Goal: Task Accomplishment & Management: Use online tool/utility

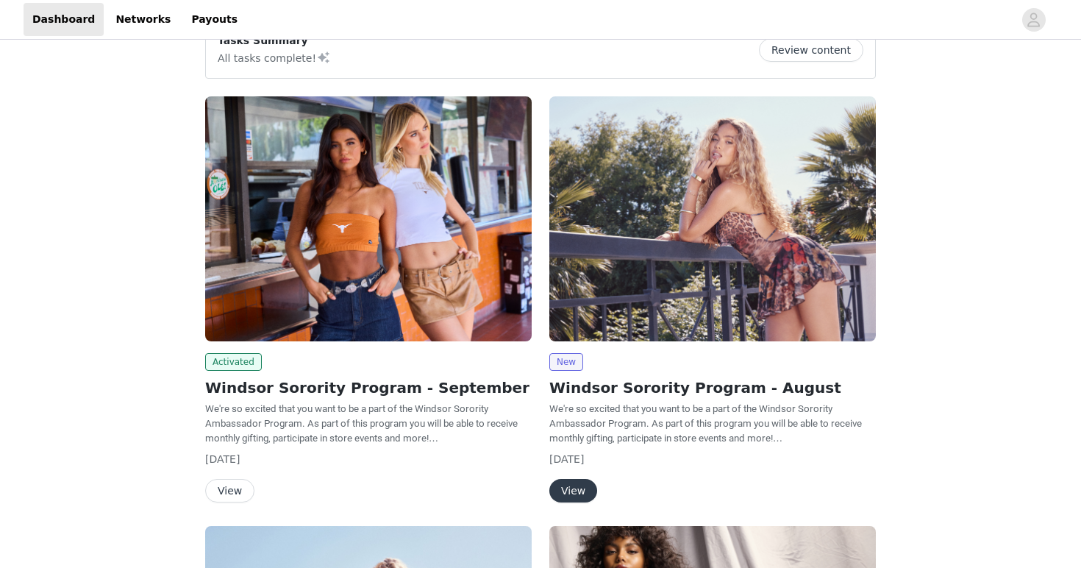
scroll to position [51, 0]
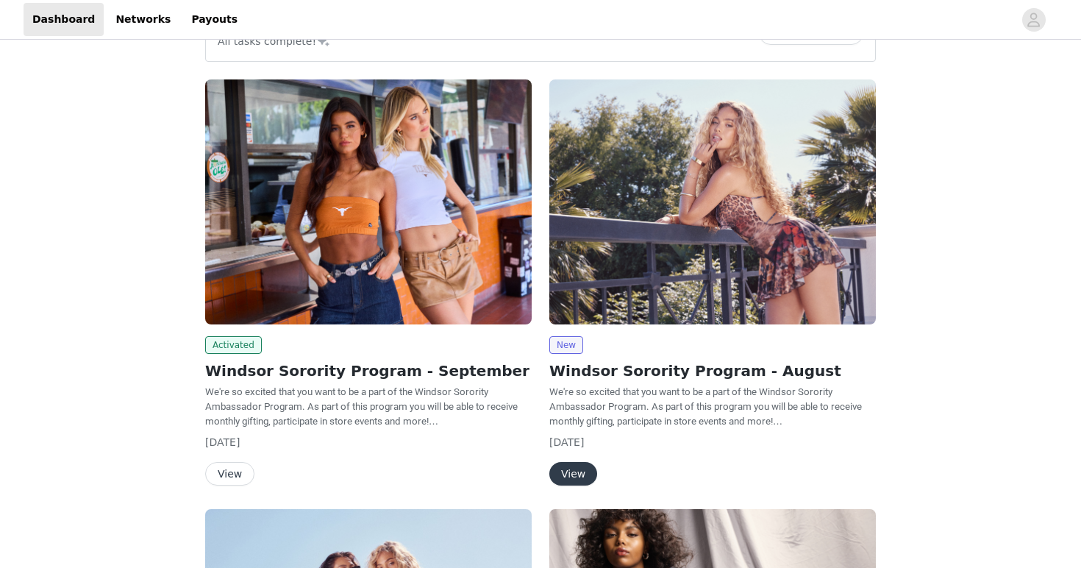
click at [229, 469] on button "View" at bounding box center [229, 474] width 49 height 24
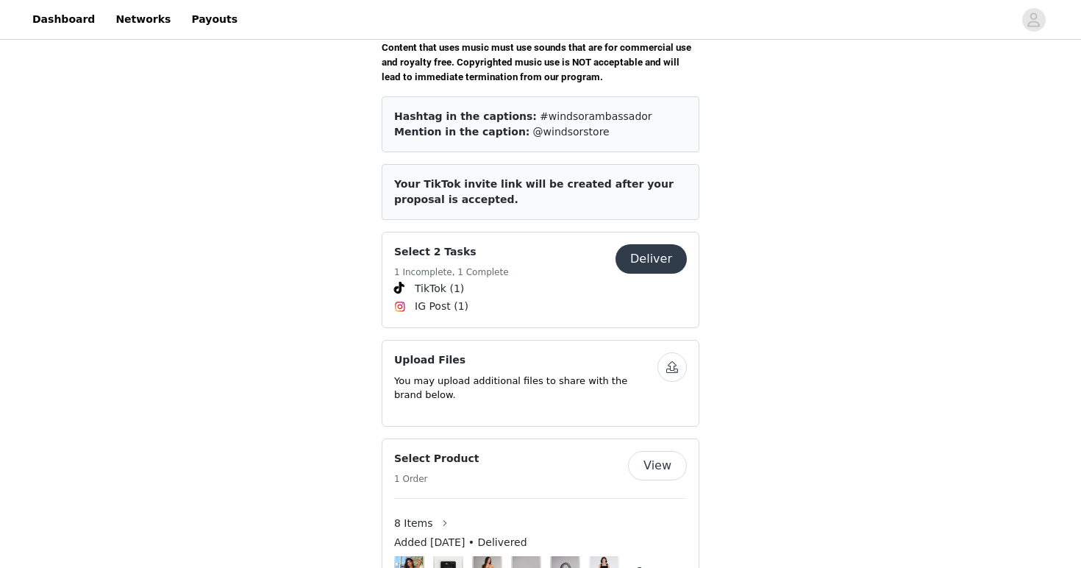
scroll to position [574, 0]
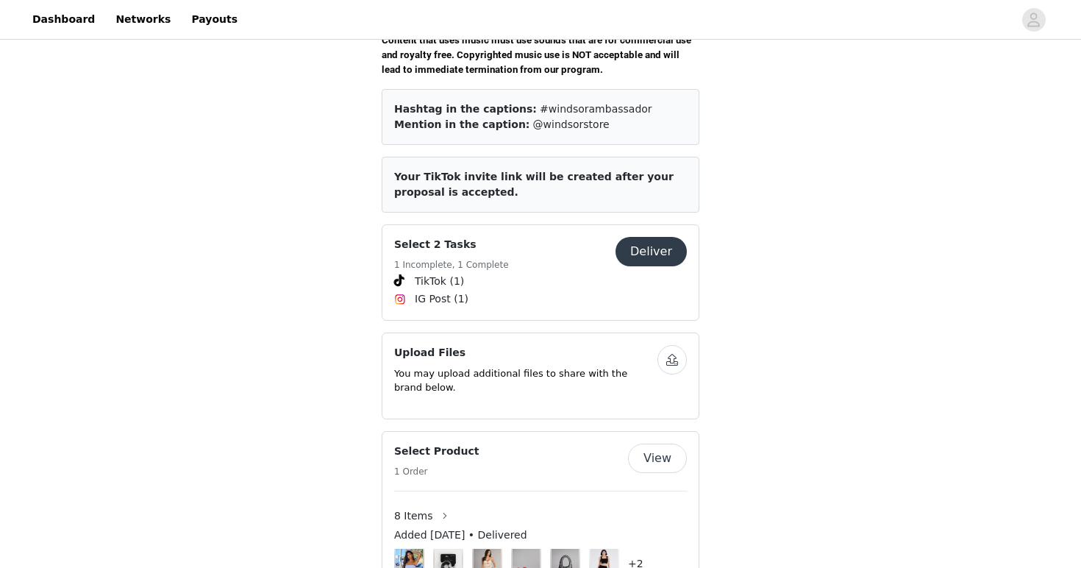
click at [647, 237] on button "Deliver" at bounding box center [651, 251] width 71 height 29
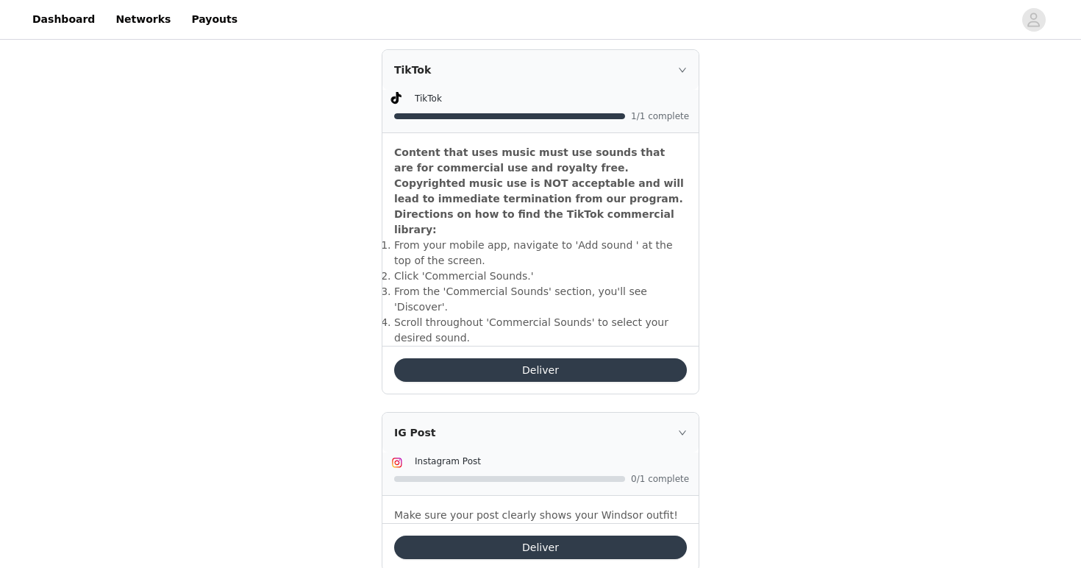
scroll to position [486, 0]
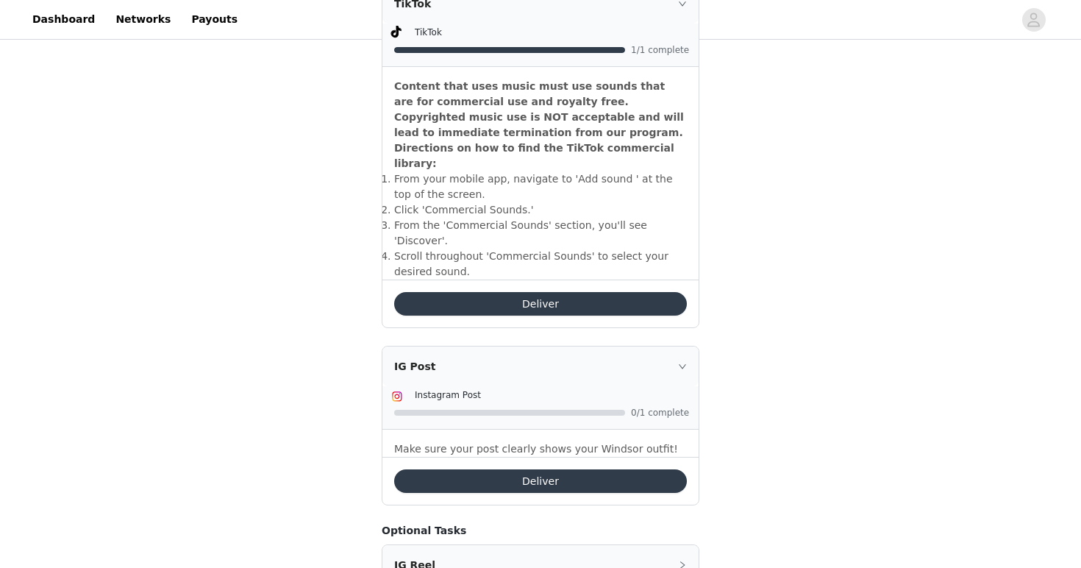
click at [626, 469] on button "Deliver" at bounding box center [540, 481] width 293 height 24
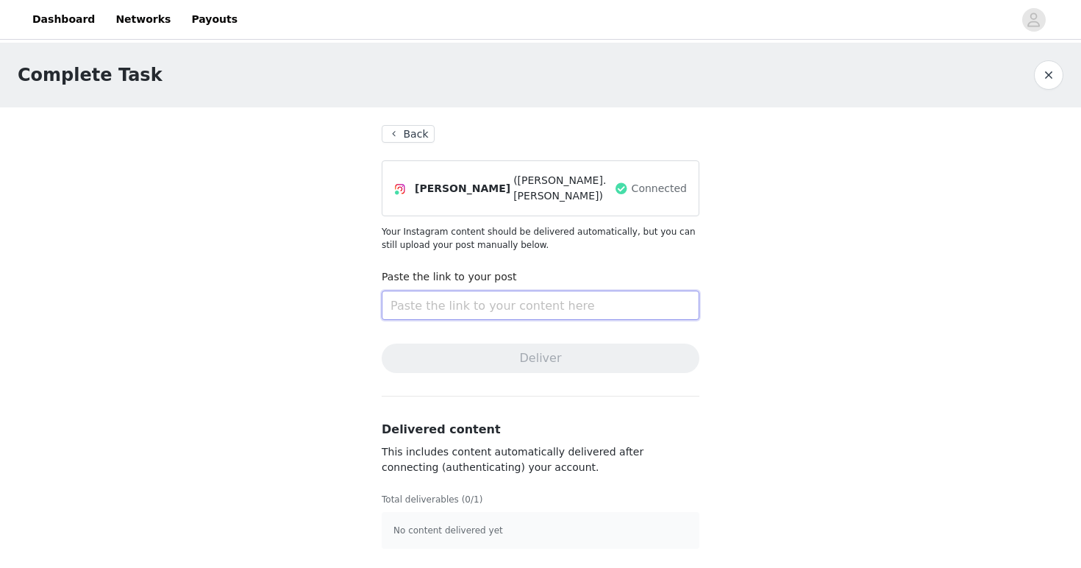
click at [645, 301] on input "text" at bounding box center [541, 305] width 318 height 29
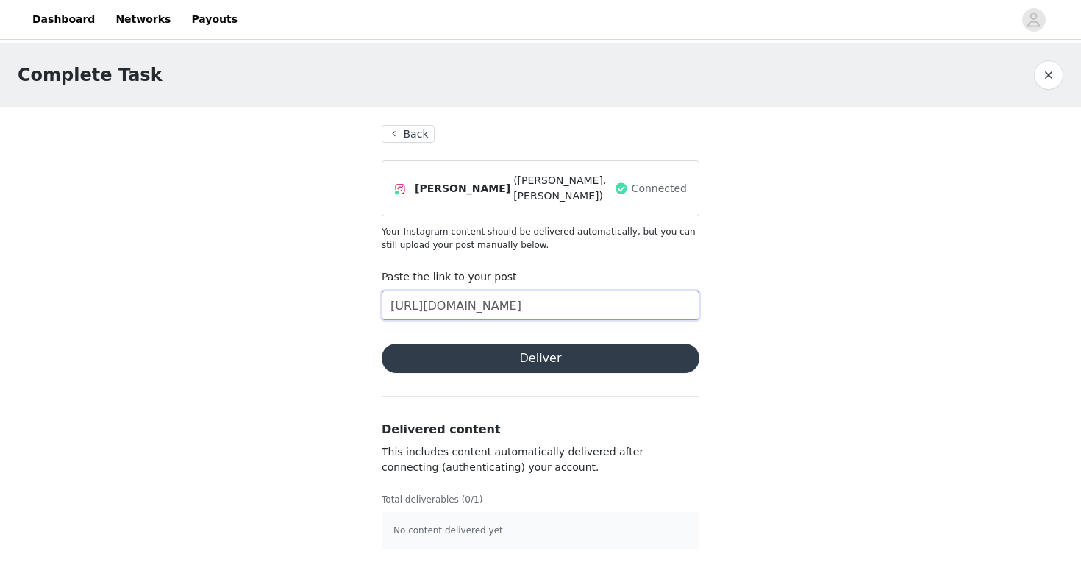
type input "[URL][DOMAIN_NAME]"
click at [516, 354] on button "Deliver" at bounding box center [541, 357] width 318 height 29
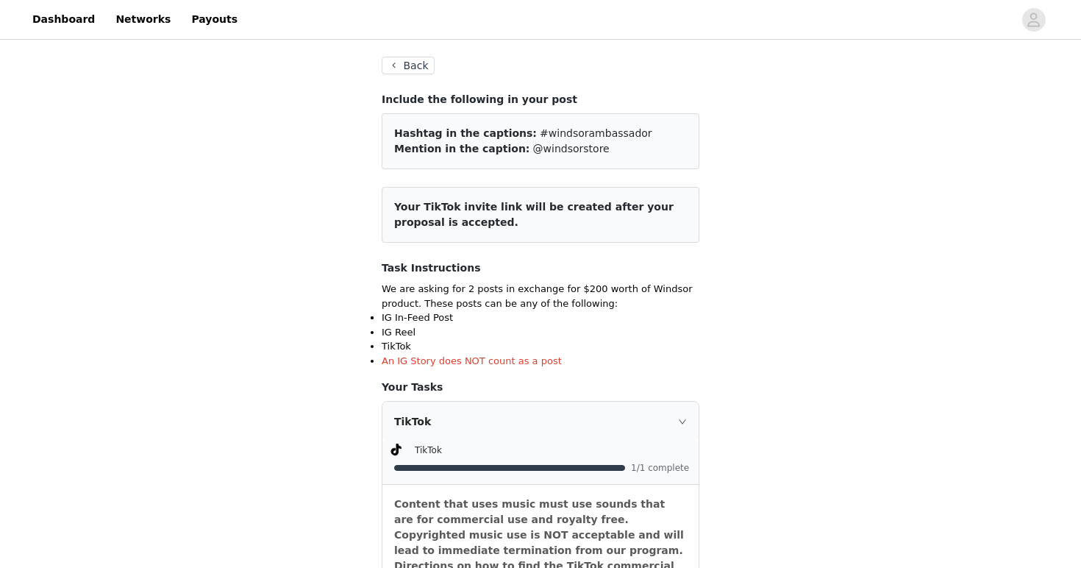
scroll to position [58, 0]
